Goal: Find contact information: Find contact information

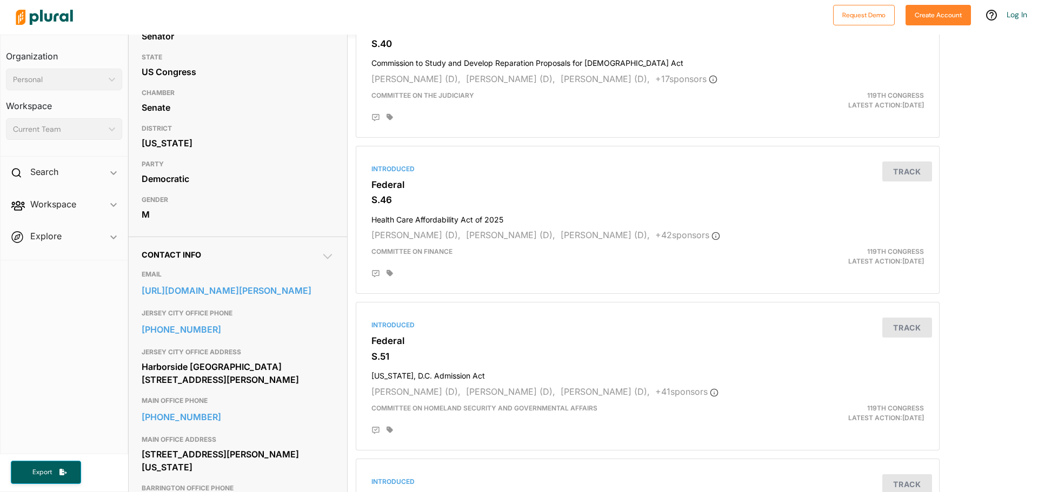
scroll to position [149, 0]
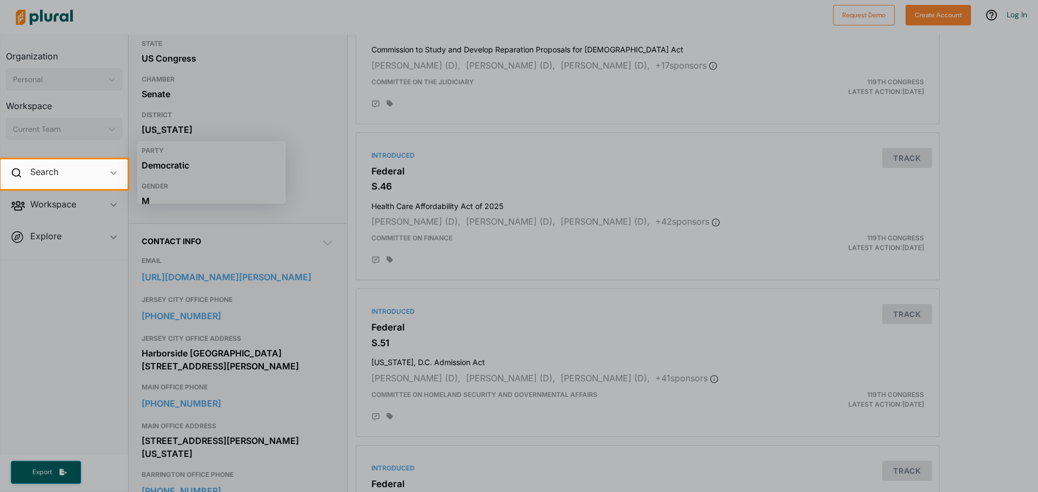
drag, startPoint x: 232, startPoint y: 380, endPoint x: 145, endPoint y: 352, distance: 91.3
click at [145, 352] on body "Request Demo Create Account Log In Organization Personal ic_keyboard_arrow_down…" at bounding box center [519, 288] width 1038 height 576
click at [237, 366] on div at bounding box center [519, 340] width 1038 height 303
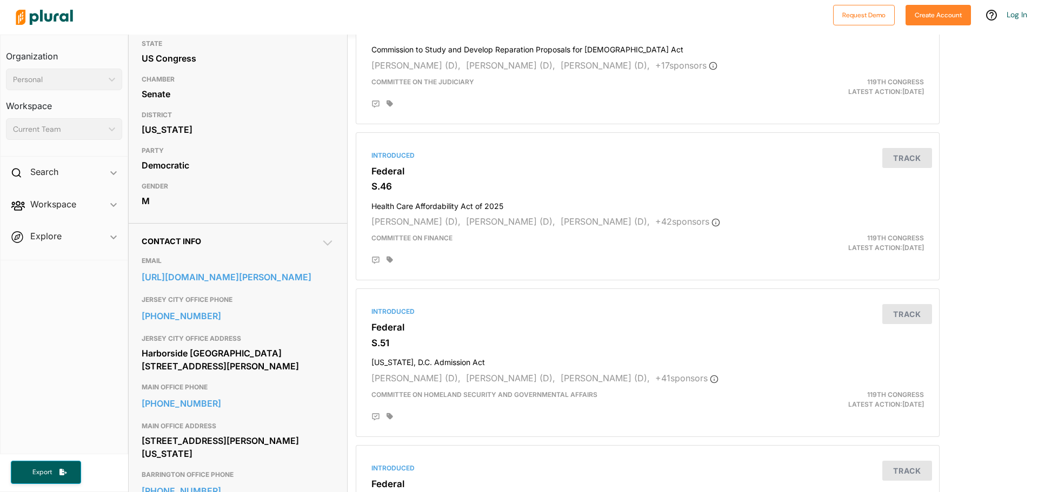
drag, startPoint x: 141, startPoint y: 350, endPoint x: 257, endPoint y: 362, distance: 116.9
click at [257, 362] on div "Contact Info EMAIL [URL][DOMAIN_NAME][PERSON_NAME] JERSEY CITY OFFICE PHONE [PH…" at bounding box center [238, 454] width 218 height 462
copy div "Harborside [GEOGRAPHIC_DATA][STREET_ADDRESS][PERSON_NAME]"
click at [253, 411] on link "[PHONE_NUMBER]" at bounding box center [238, 404] width 192 height 16
drag, startPoint x: 238, startPoint y: 451, endPoint x: 143, endPoint y: 438, distance: 96.0
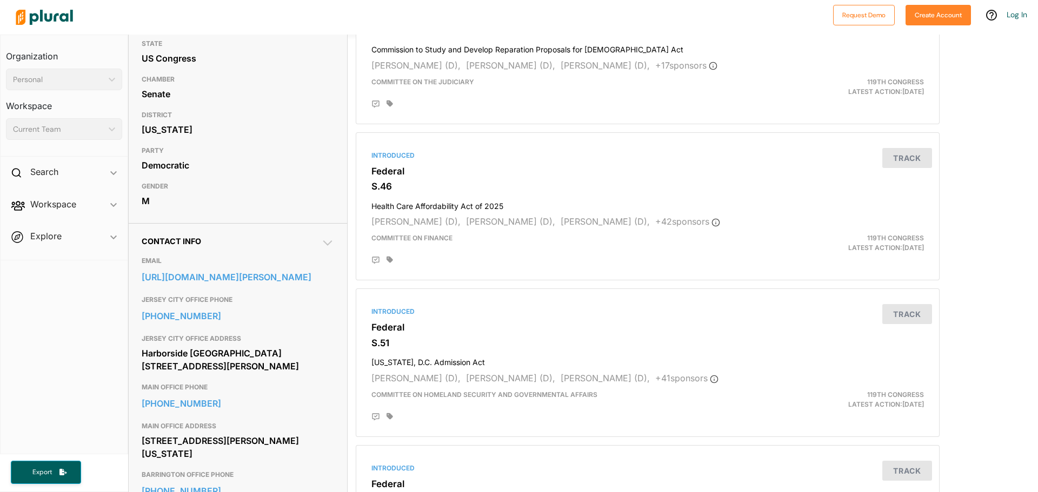
click at [143, 438] on div "[STREET_ADDRESS][PERSON_NAME][US_STATE]" at bounding box center [238, 447] width 192 height 29
copy div "[STREET_ADDRESS][PERSON_NAME][US_STATE]"
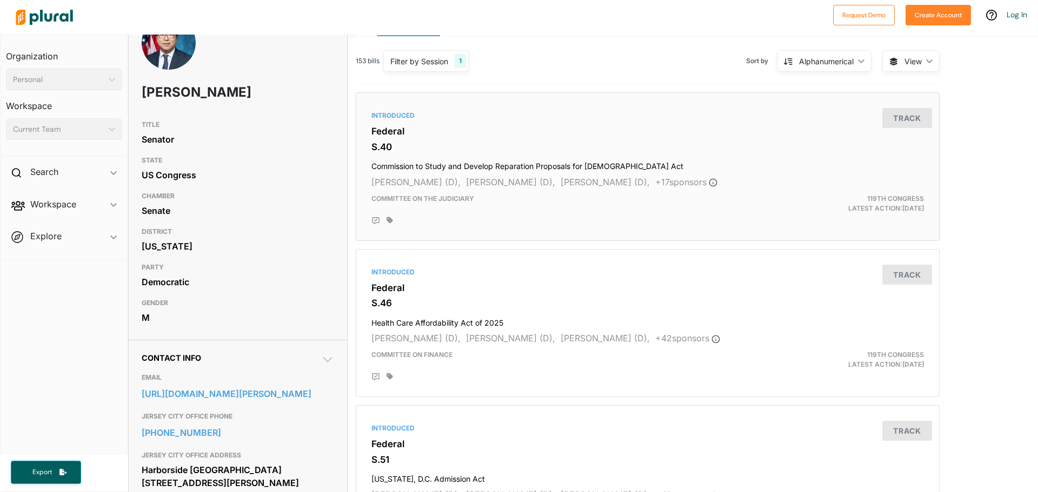
scroll to position [27, 0]
